Goal: Task Accomplishment & Management: Use online tool/utility

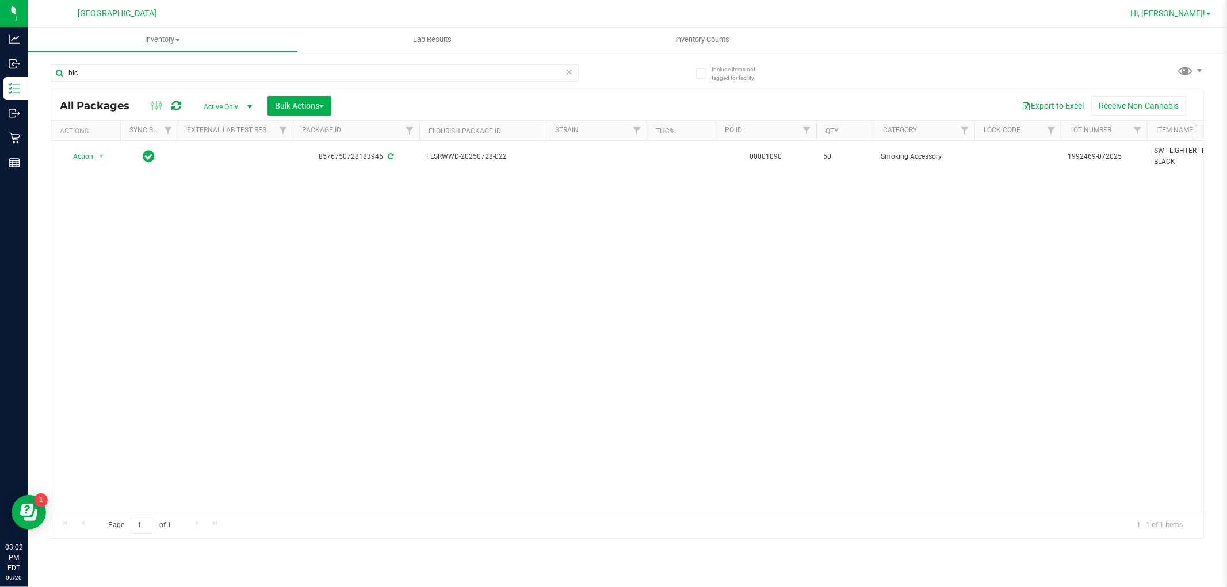
click at [1187, 17] on span "Hi, [PERSON_NAME]!" at bounding box center [1167, 13] width 75 height 9
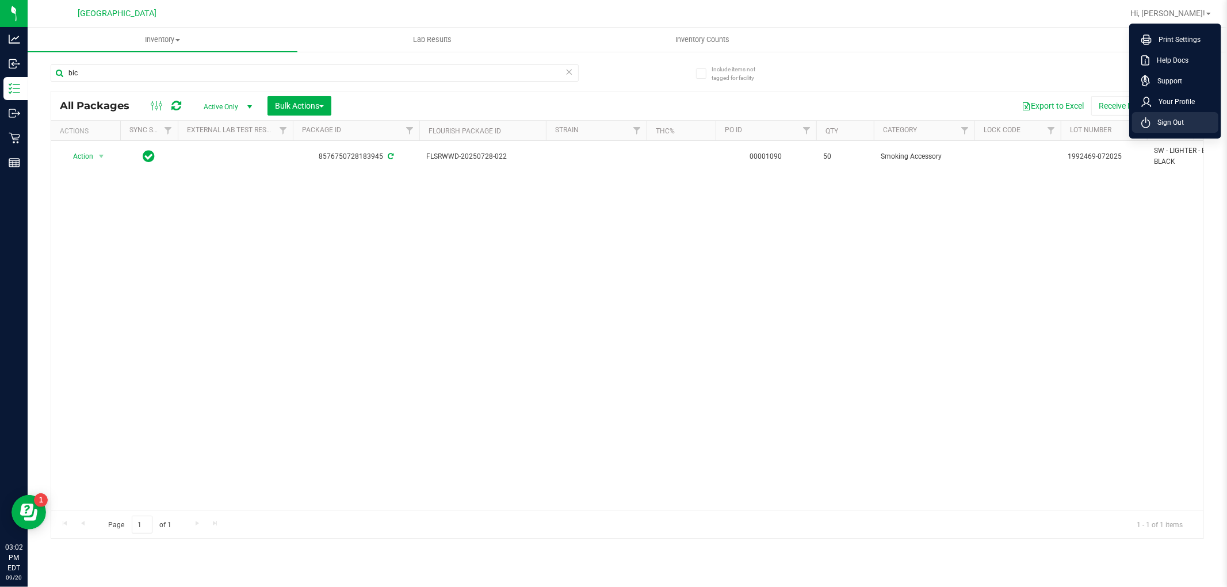
click at [1172, 115] on li "Sign Out" at bounding box center [1175, 122] width 86 height 21
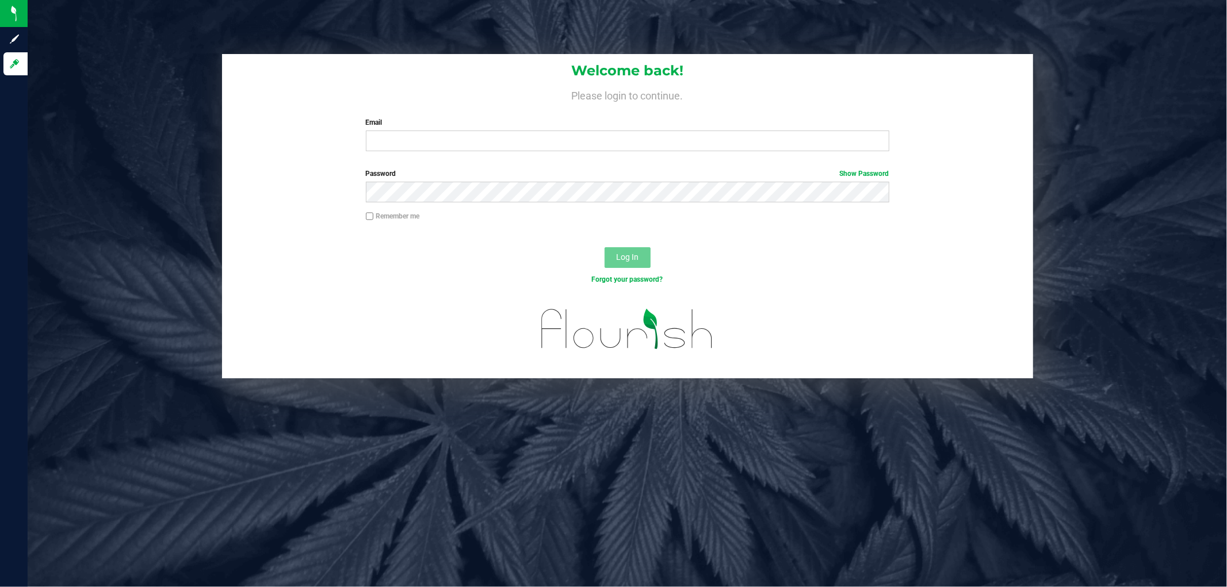
click at [526, 128] on label "Email" at bounding box center [628, 122] width 524 height 10
click at [526, 131] on input "Email" at bounding box center [628, 141] width 524 height 21
type input "[EMAIL_ADDRESS][PERSON_NAME][DOMAIN_NAME]"
click at [605, 247] on button "Log In" at bounding box center [628, 257] width 46 height 21
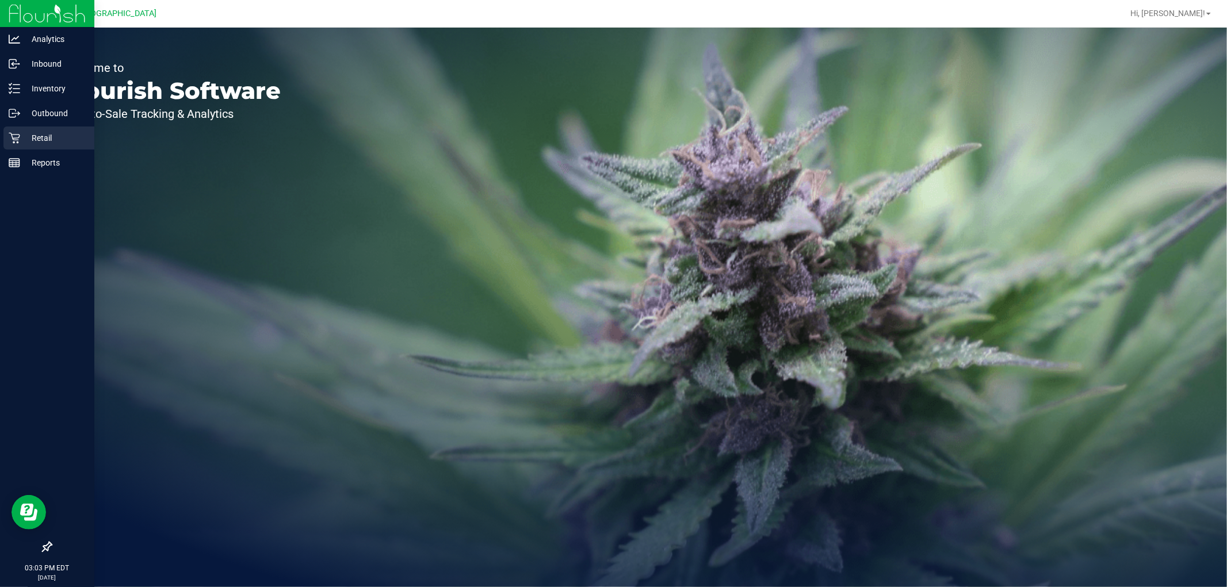
click at [60, 140] on p "Retail" at bounding box center [54, 138] width 69 height 14
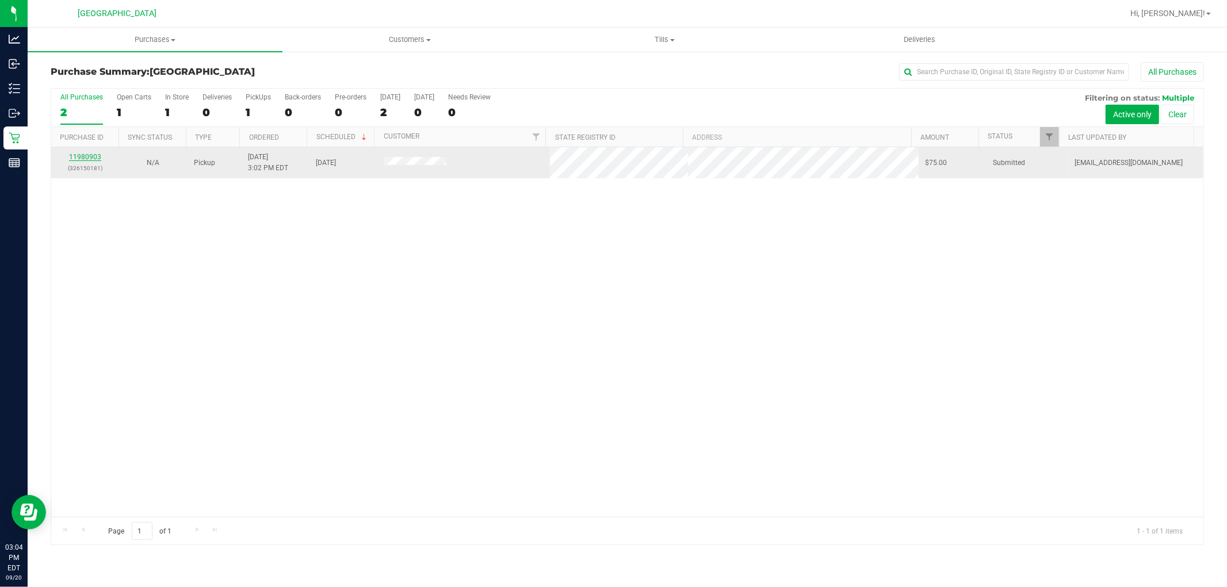
click at [95, 155] on link "11980903" at bounding box center [85, 157] width 32 height 8
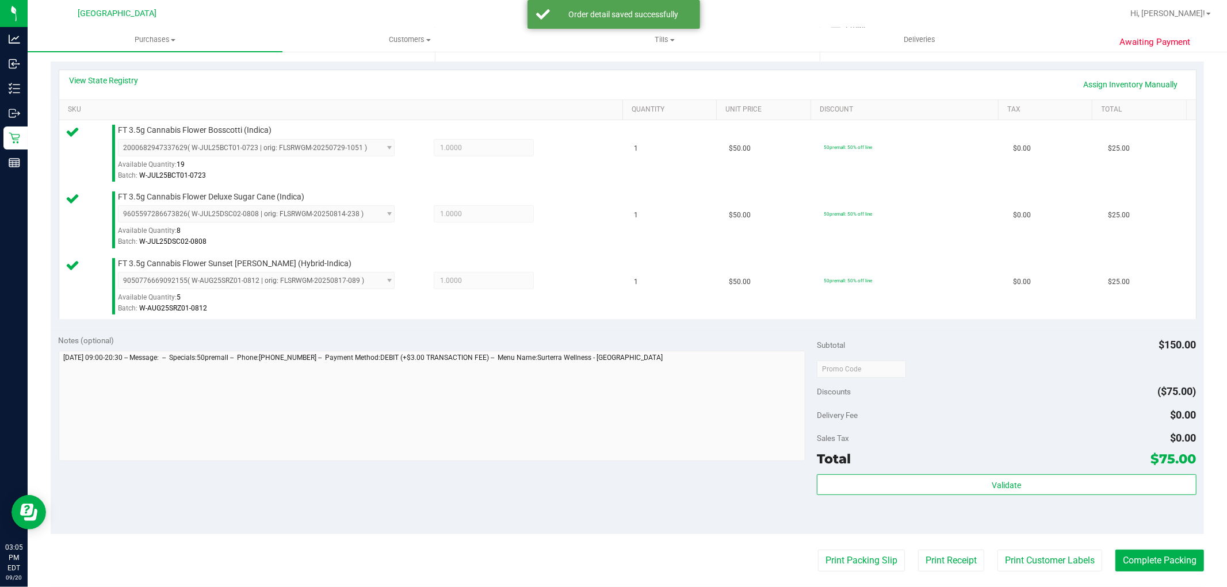
scroll to position [272, 0]
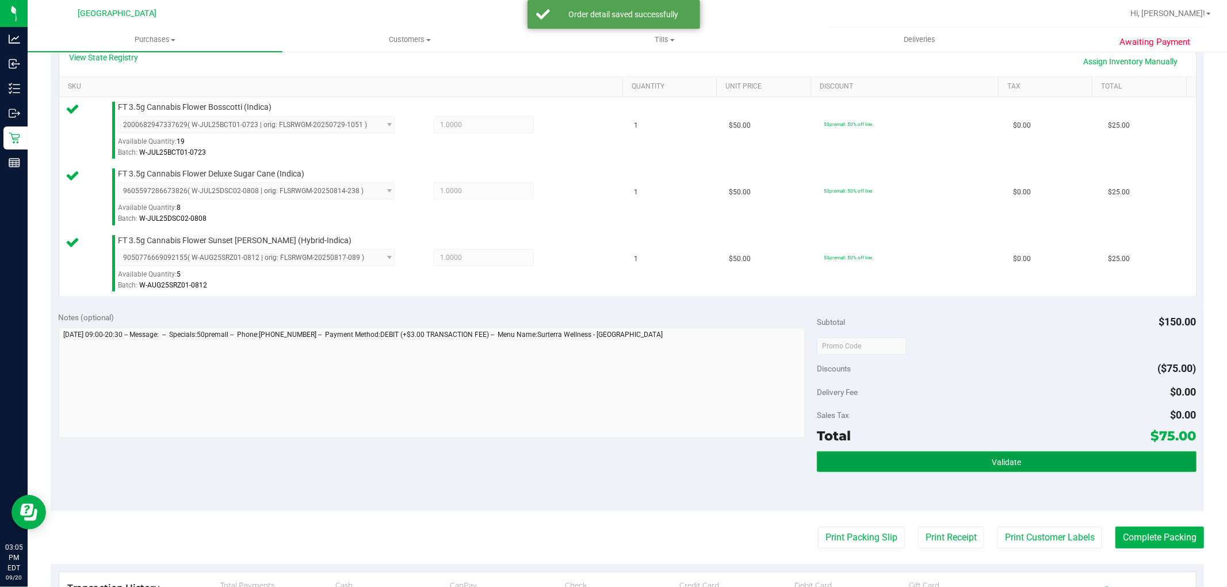
click at [996, 469] on button "Validate" at bounding box center [1006, 462] width 379 height 21
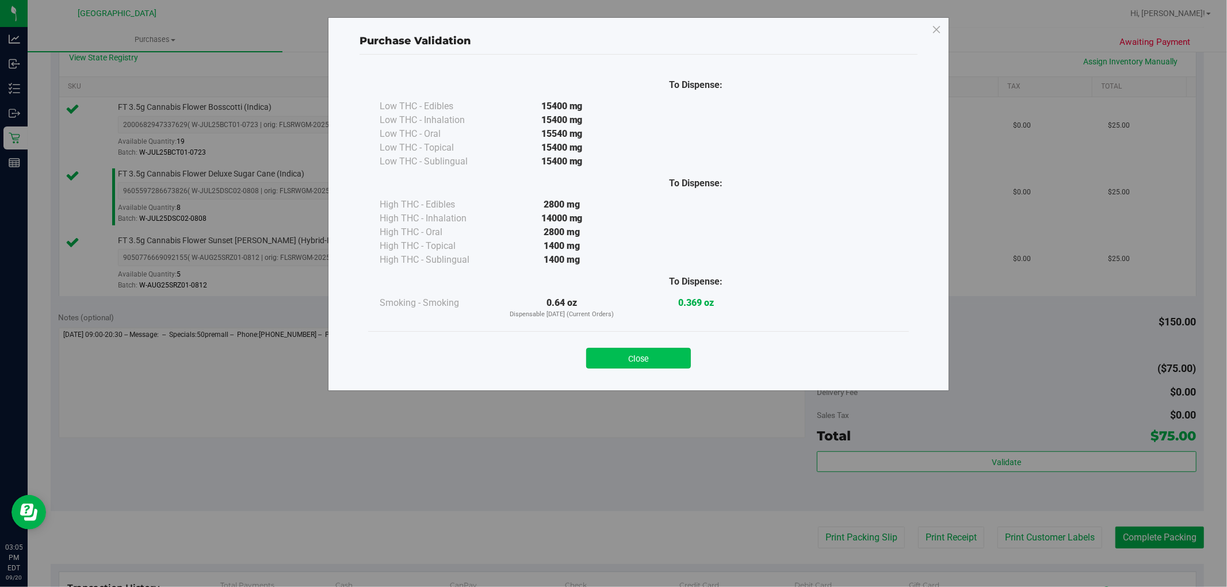
click at [644, 350] on button "Close" at bounding box center [638, 358] width 105 height 21
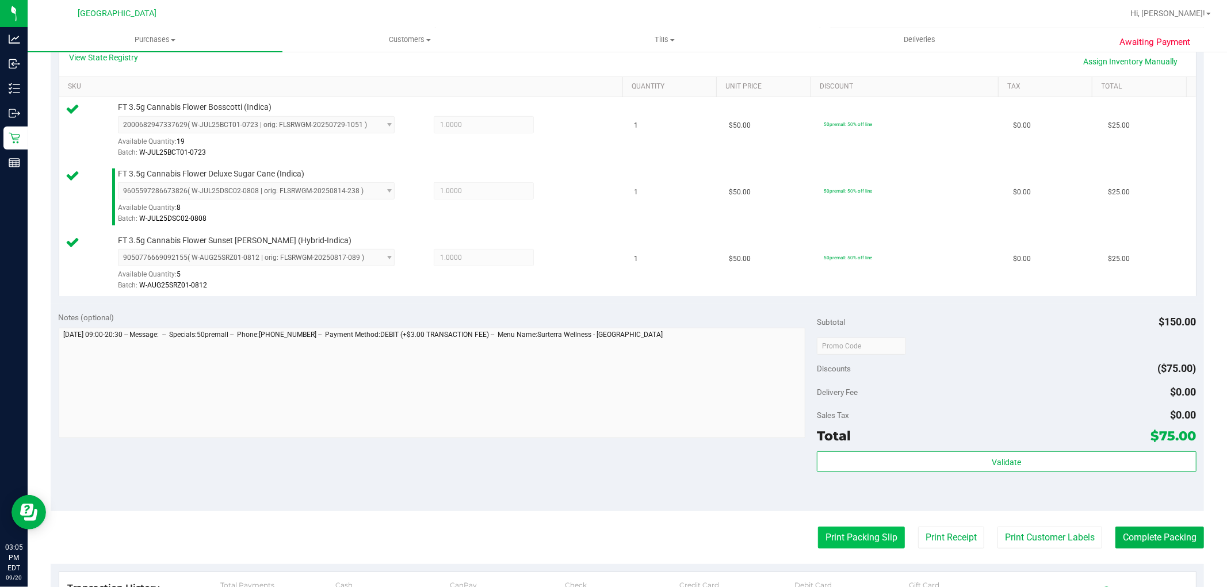
click at [841, 535] on button "Print Packing Slip" at bounding box center [861, 538] width 87 height 22
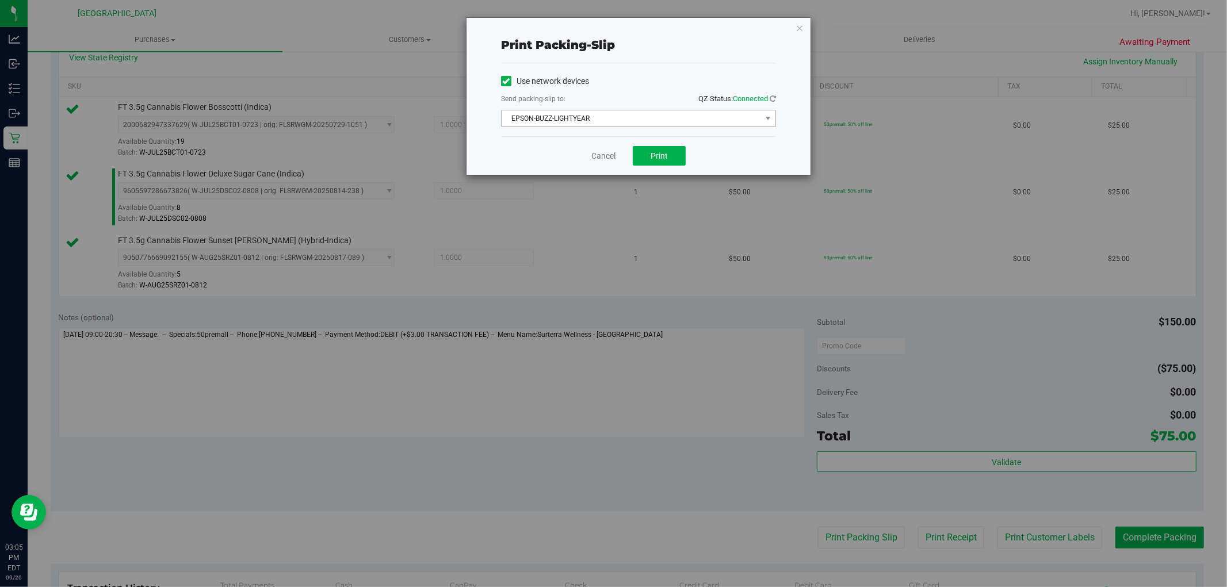
click at [686, 124] on span "EPSON-BUZZ-LIGHTYEAR" at bounding box center [631, 118] width 259 height 16
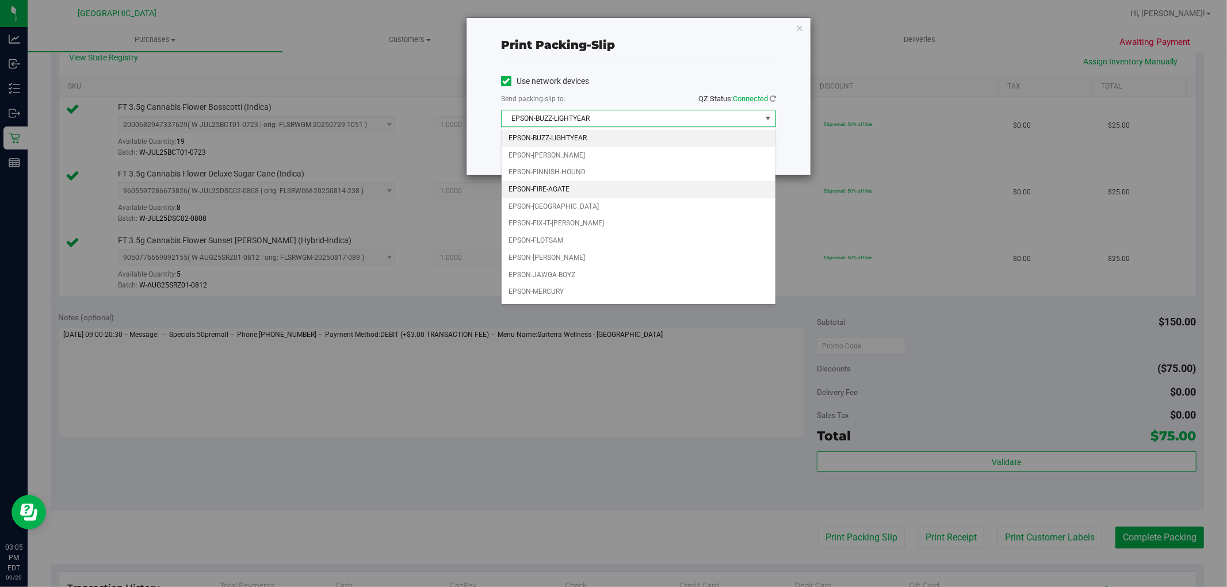
click at [589, 186] on li "EPSON-FIRE-AGATE" at bounding box center [639, 189] width 274 height 17
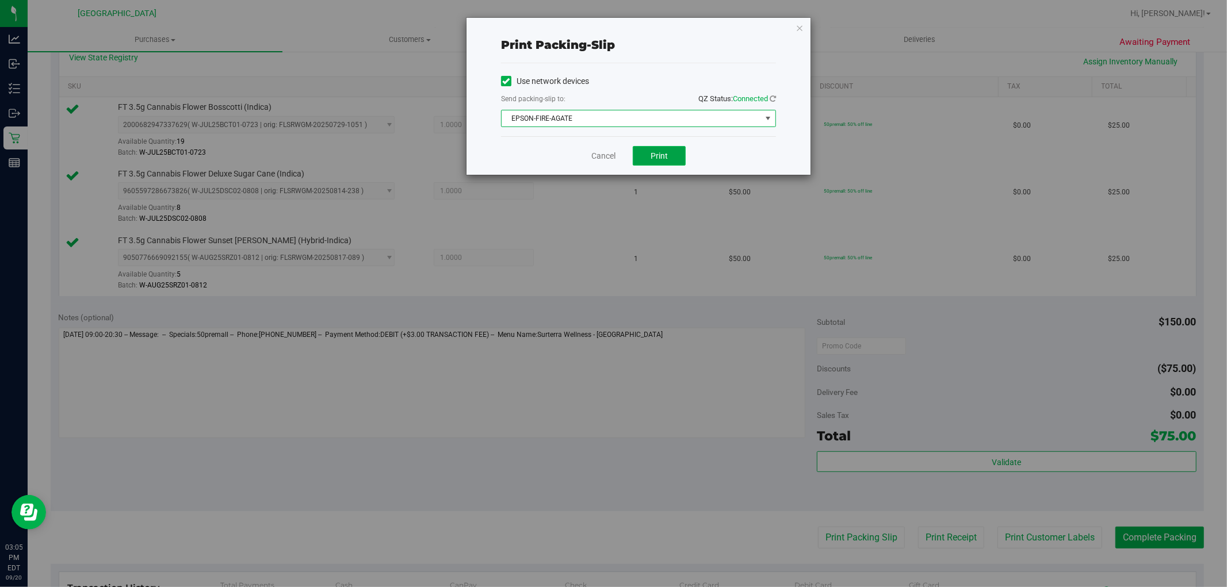
click at [672, 152] on button "Print" at bounding box center [659, 156] width 53 height 20
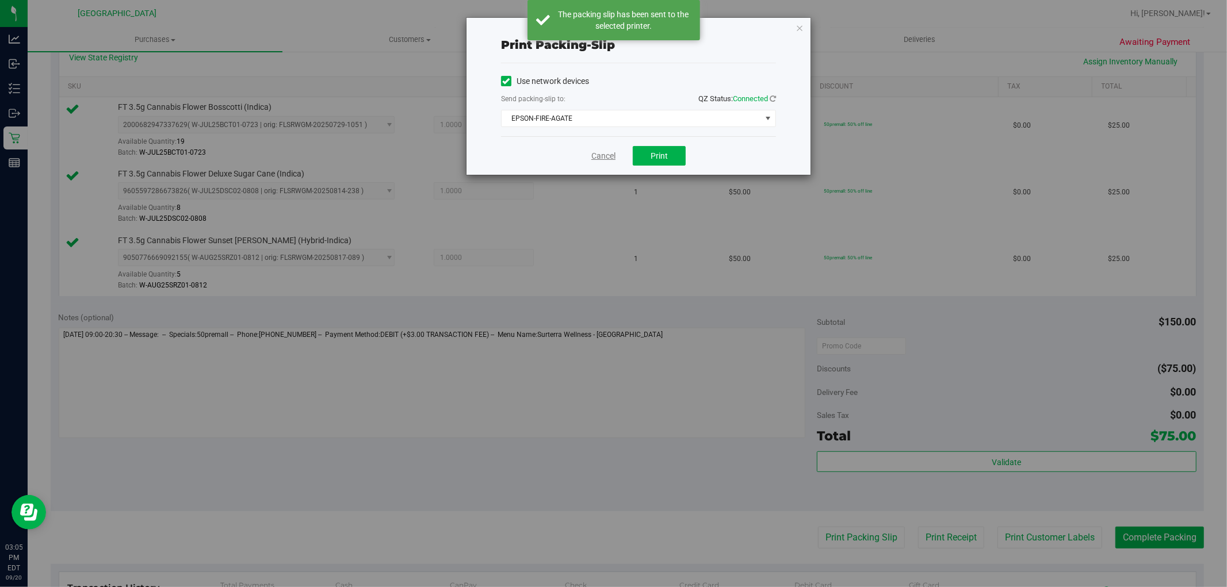
click at [606, 152] on link "Cancel" at bounding box center [603, 156] width 24 height 12
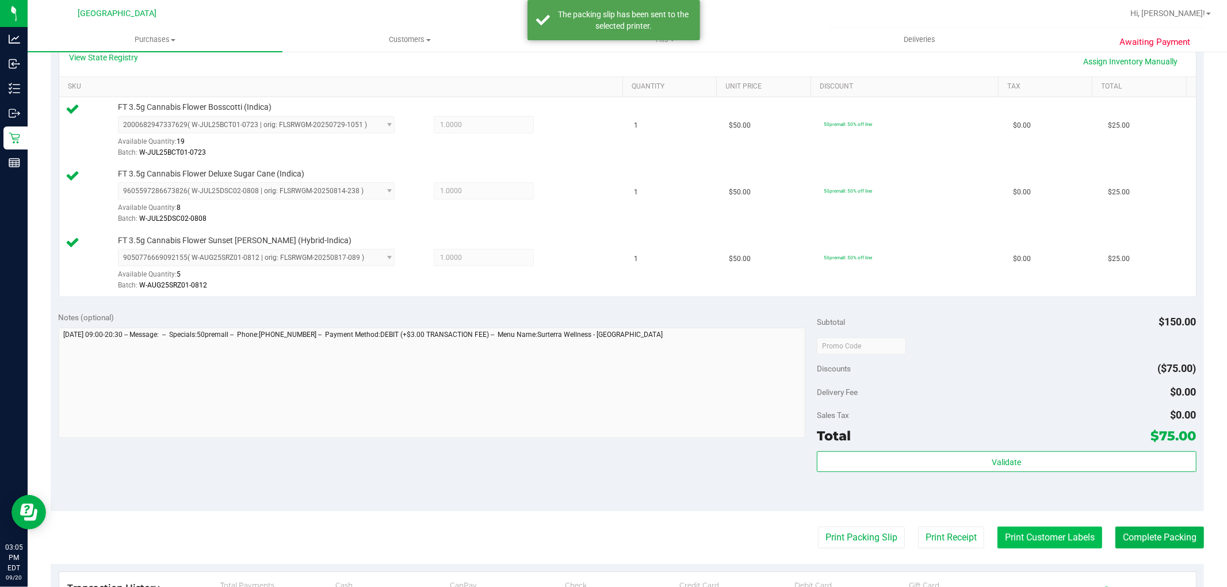
click at [1056, 528] on button "Print Customer Labels" at bounding box center [1050, 538] width 105 height 22
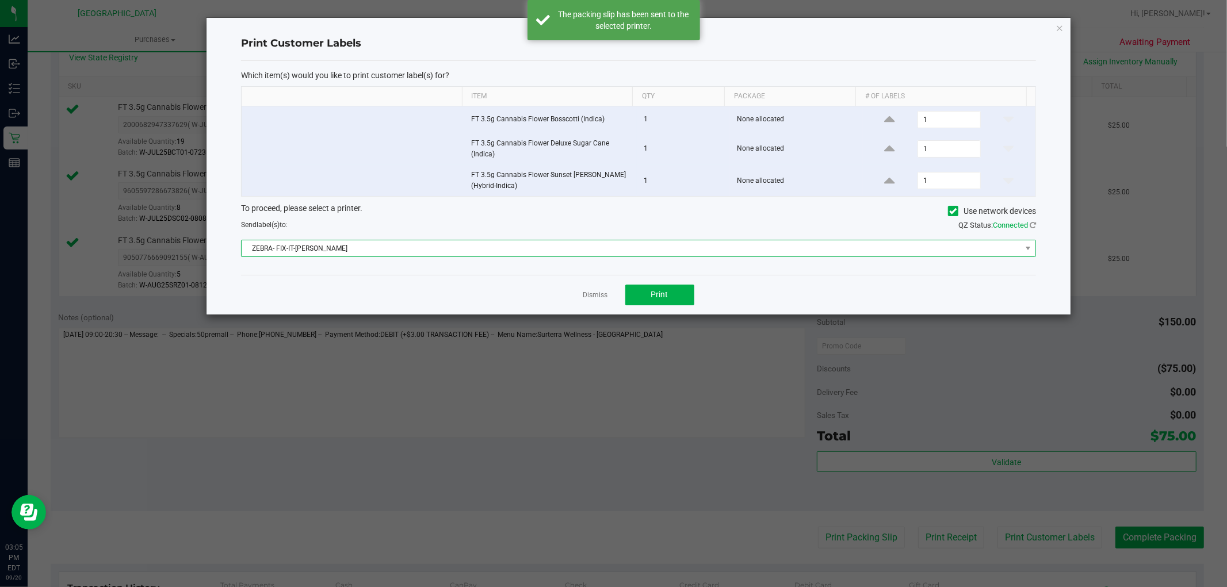
click at [712, 253] on span "ZEBRA- FIX-IT-[PERSON_NAME]" at bounding box center [632, 248] width 780 height 16
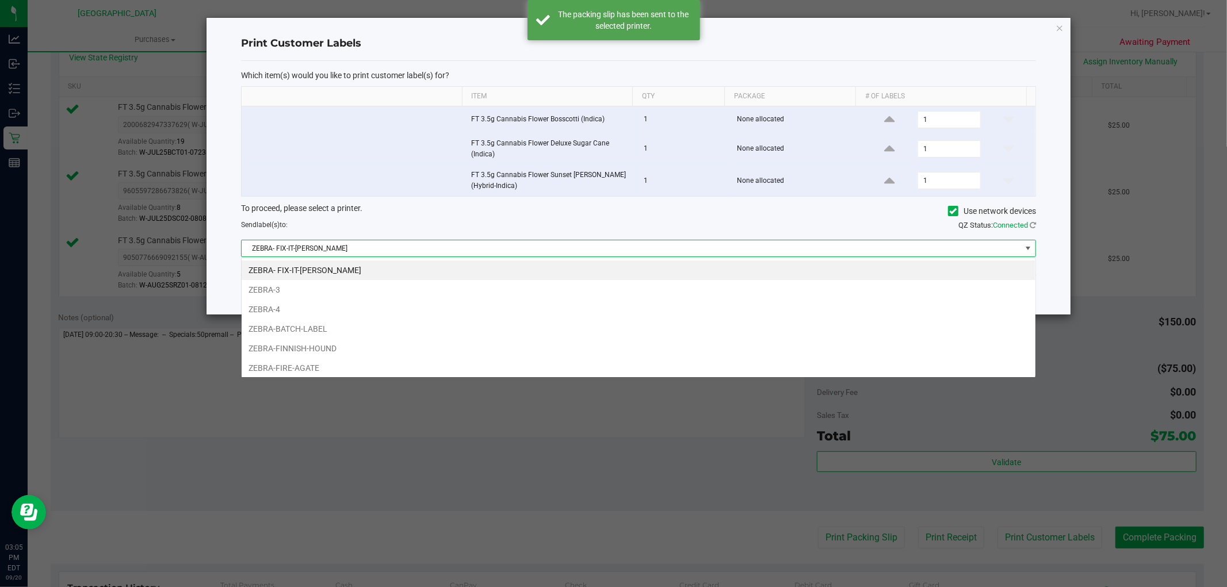
scroll to position [17, 795]
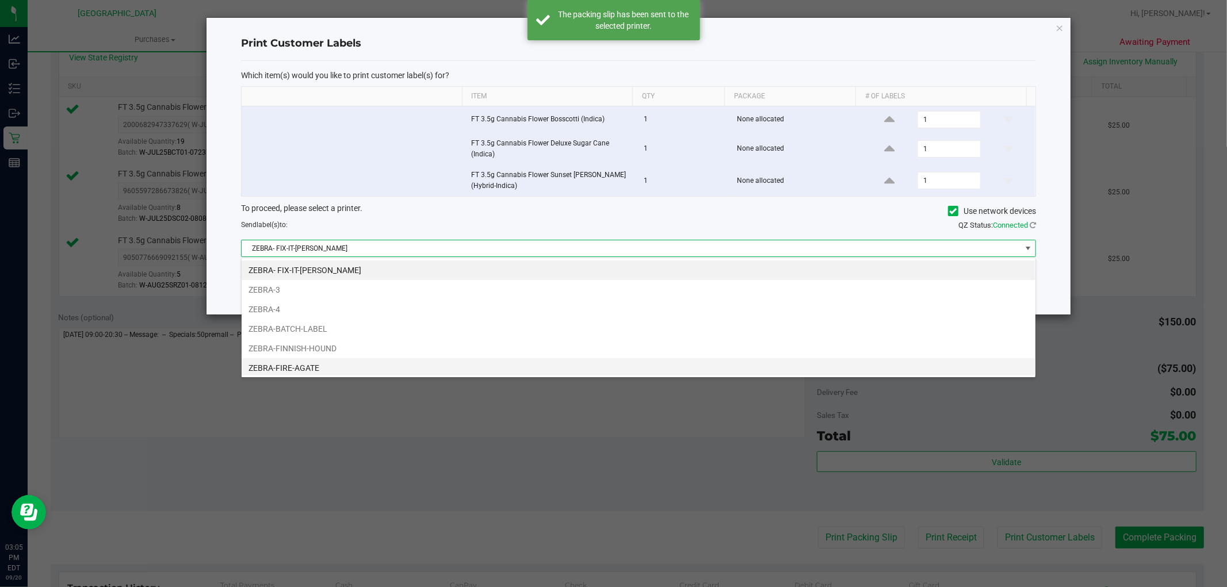
click at [413, 367] on li "ZEBRA-FIRE-AGATE" at bounding box center [639, 368] width 794 height 20
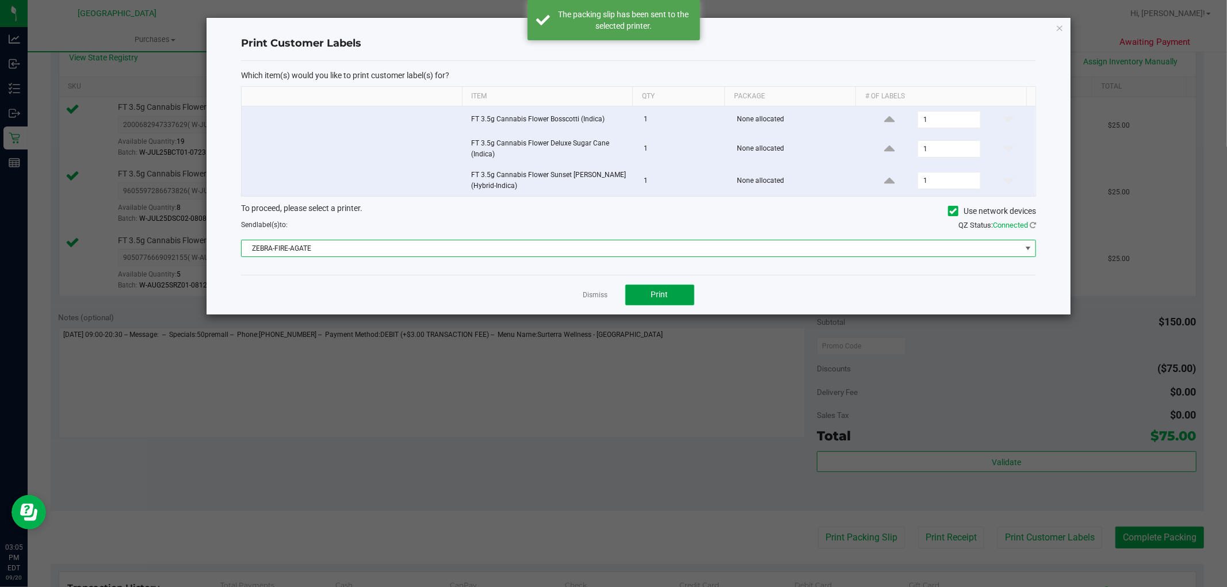
click at [676, 293] on button "Print" at bounding box center [659, 295] width 69 height 21
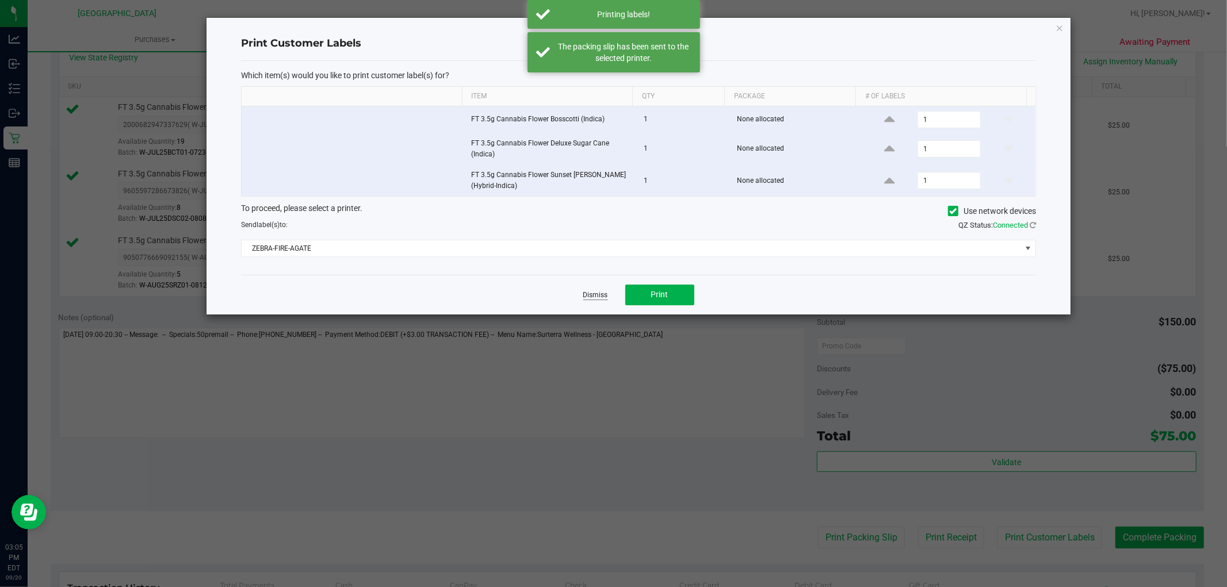
click at [597, 296] on link "Dismiss" at bounding box center [595, 296] width 25 height 10
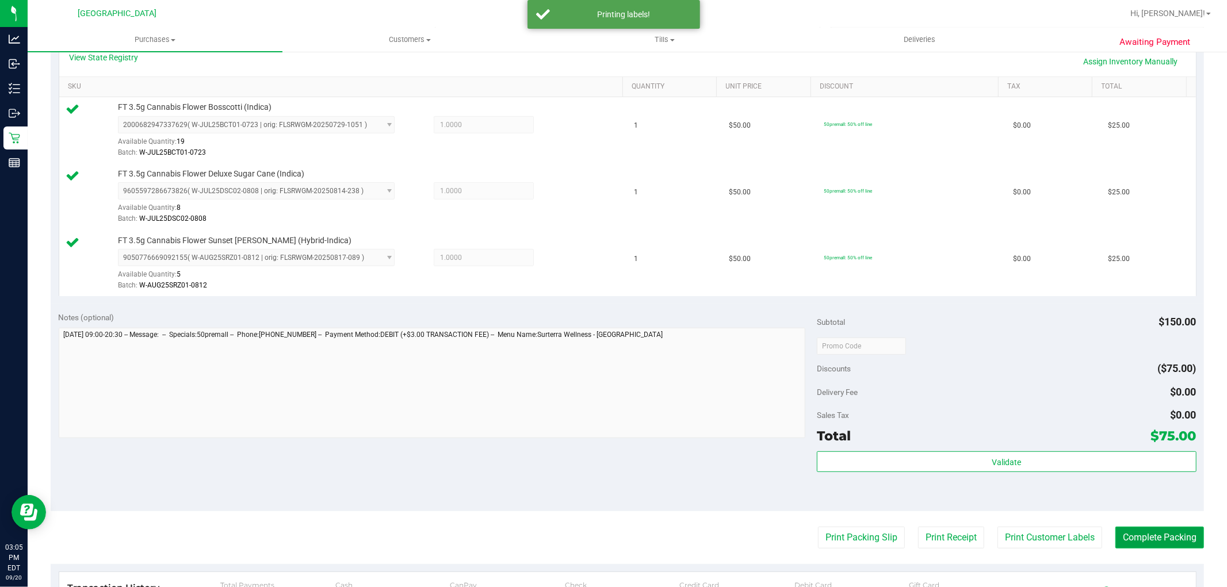
click at [1165, 538] on button "Complete Packing" at bounding box center [1160, 538] width 89 height 22
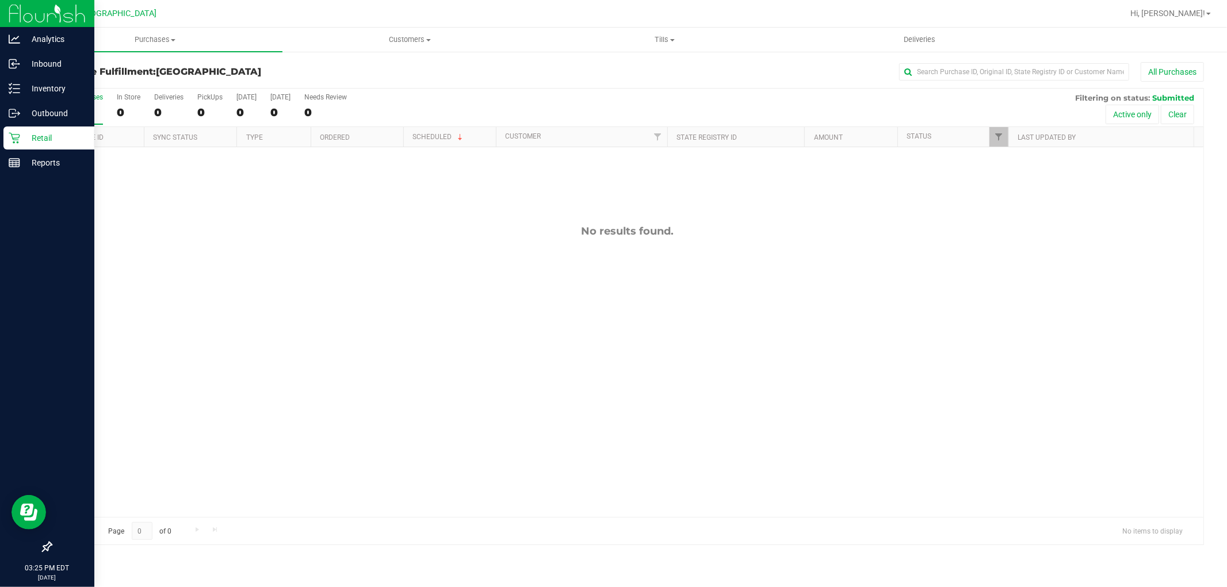
click at [21, 144] on p "Retail" at bounding box center [54, 138] width 69 height 14
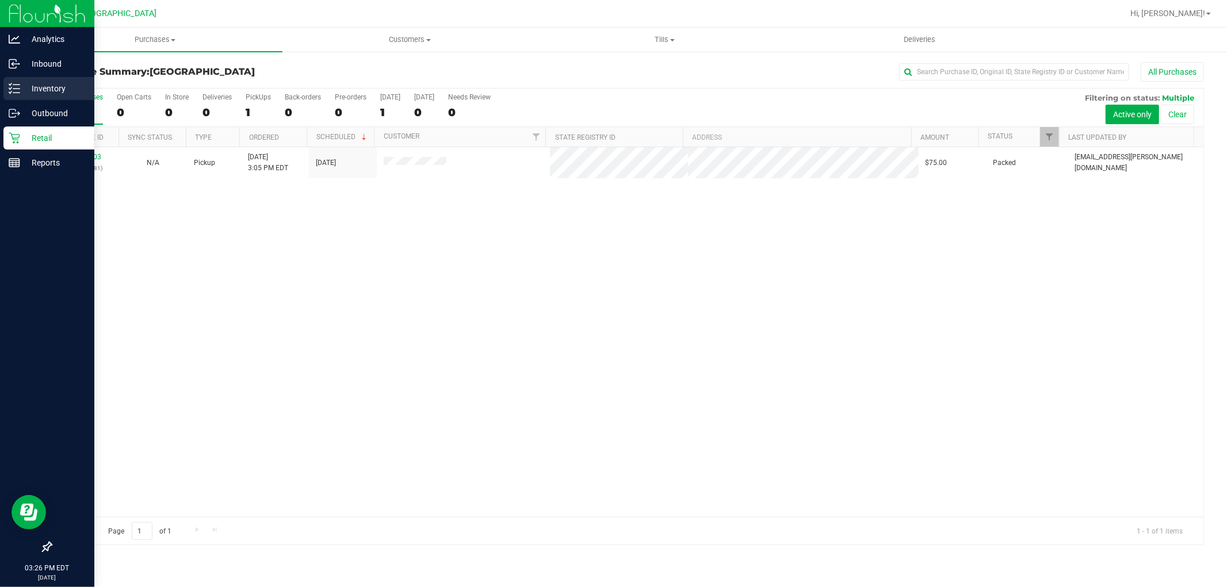
click at [56, 91] on p "Inventory" at bounding box center [54, 89] width 69 height 14
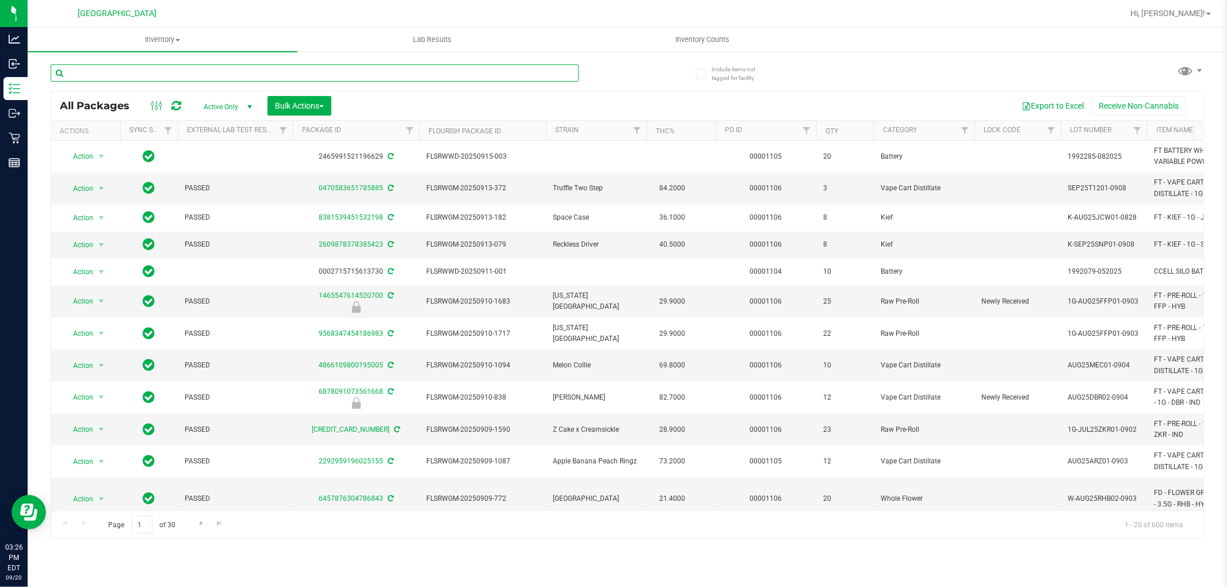
click at [412, 75] on input "text" at bounding box center [315, 72] width 528 height 17
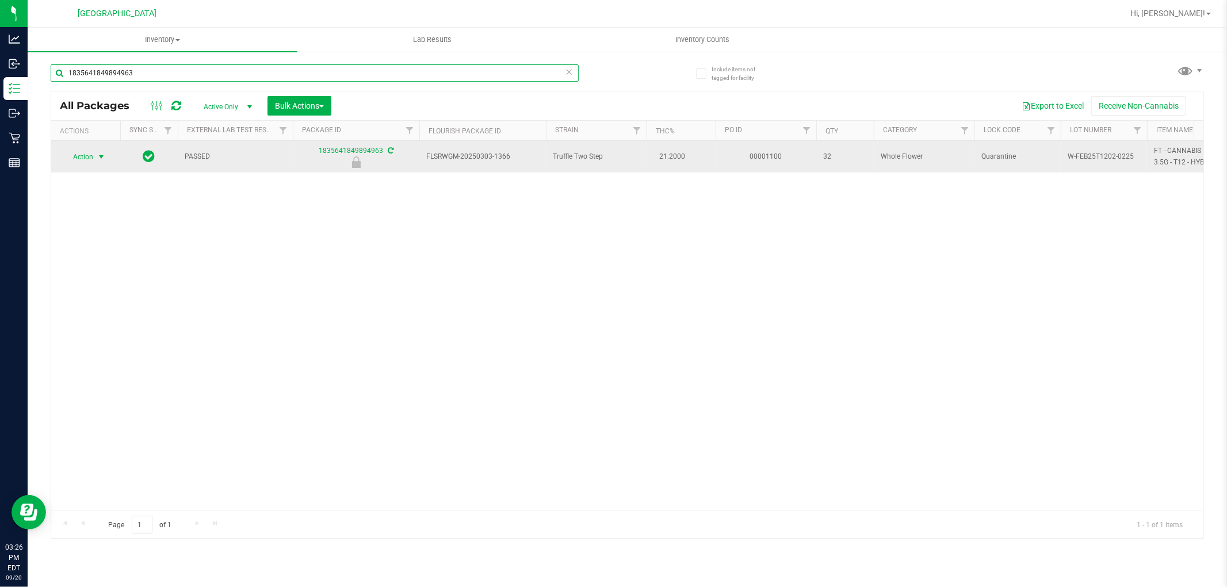
type input "1835641849894963"
click at [100, 150] on span "select" at bounding box center [101, 157] width 14 height 16
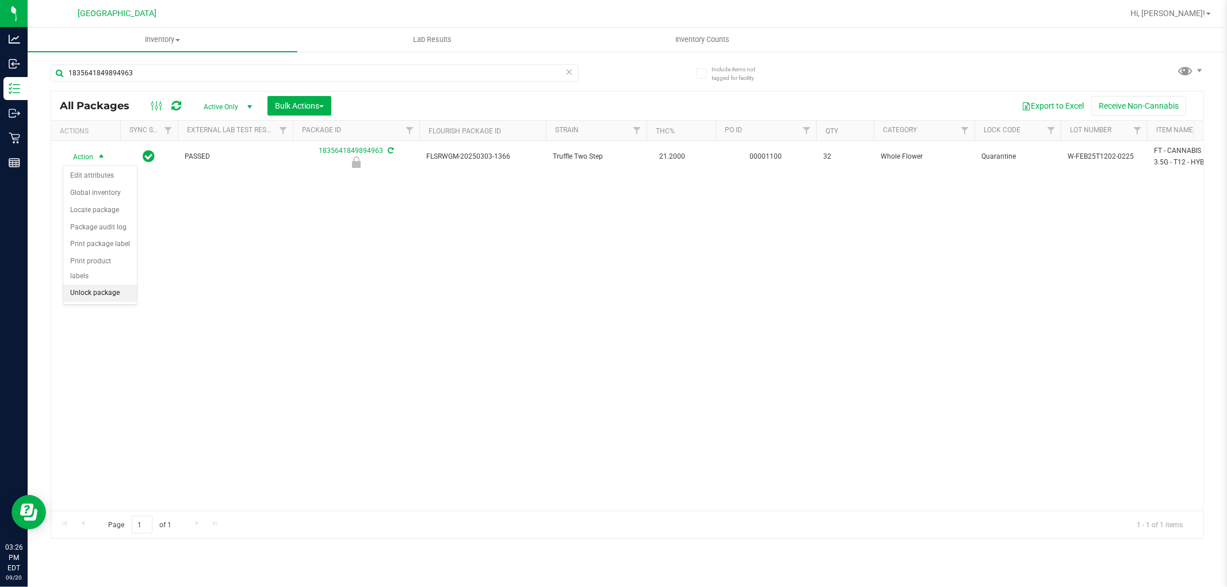
click at [105, 287] on li "Unlock package" at bounding box center [100, 293] width 74 height 17
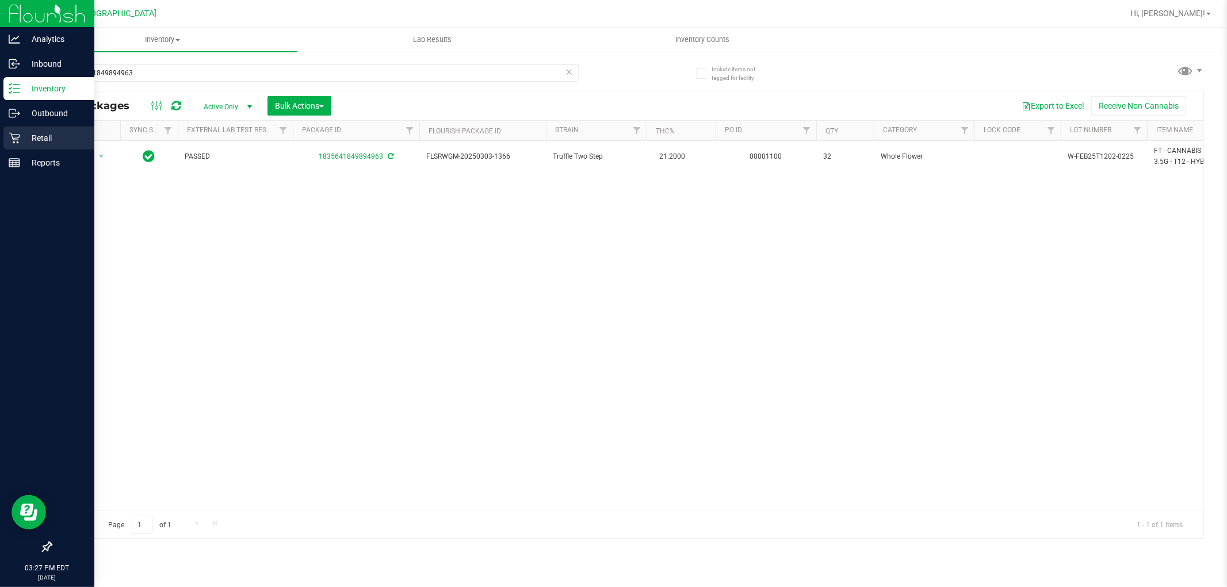
click at [47, 150] on link "Retail" at bounding box center [47, 139] width 94 height 25
